Goal: Task Accomplishment & Management: Complete application form

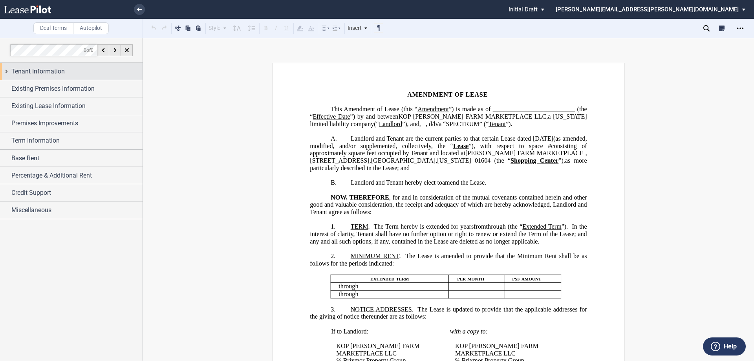
click at [40, 68] on span "Tenant Information" at bounding box center [37, 71] width 53 height 9
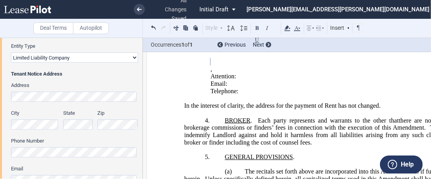
scroll to position [157, 0]
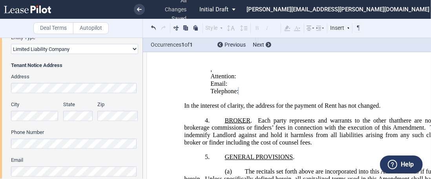
click at [0, 68] on div "Tenant Trade Name Tenant Name Tenant Type Entity Individual State of Formation …" at bounding box center [71, 83] width 142 height 321
click at [211, 68] on p "Attention: ﻿ ﻿" at bounding box center [326, 76] width 232 height 7
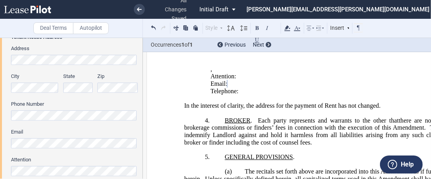
scroll to position [196, 0]
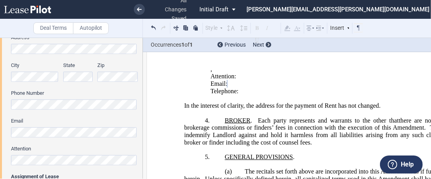
click at [0, 68] on div "Tenant Trade Name Tenant Name Tenant Type Entity Individual State of Formation …" at bounding box center [71, 43] width 142 height 321
click at [211, 68] on p "Telephone: ﻿ ﻿" at bounding box center [326, 91] width 232 height 7
drag, startPoint x: 250, startPoint y: 144, endPoint x: 223, endPoint y: 147, distance: 26.8
click at [211, 68] on span "BROKER ." at bounding box center [241, 120] width 33 height 7
click at [211, 27] on button at bounding box center [256, 27] width 9 height 9
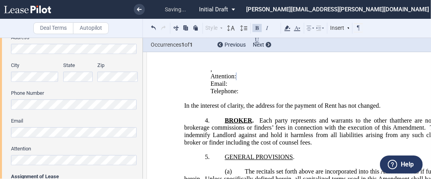
click at [211, 68] on span "there are no claims for brokerage commissions or finders’ fees in connection wi…" at bounding box center [323, 124] width 278 height 14
click at [211, 68] on span "BROKER ." at bounding box center [242, 120] width 35 height 7
click at [211, 28] on button at bounding box center [256, 27] width 9 height 9
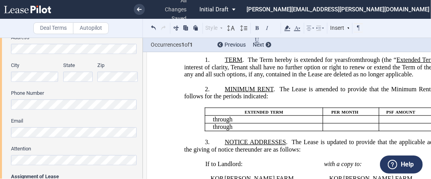
scroll to position [47, 0]
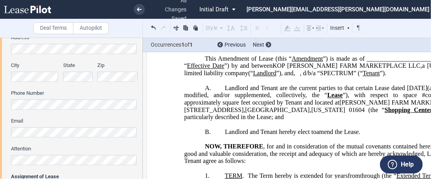
click at [0, 68] on div "Tenant Trade Name Tenant Name Tenant Type Entity Individual State of Formation …" at bounding box center [71, 43] width 142 height 321
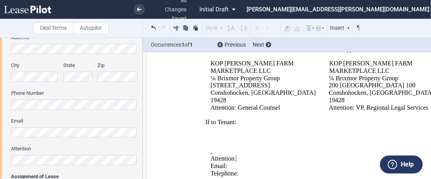
scroll to position [322, 0]
